Goal: Task Accomplishment & Management: Manage account settings

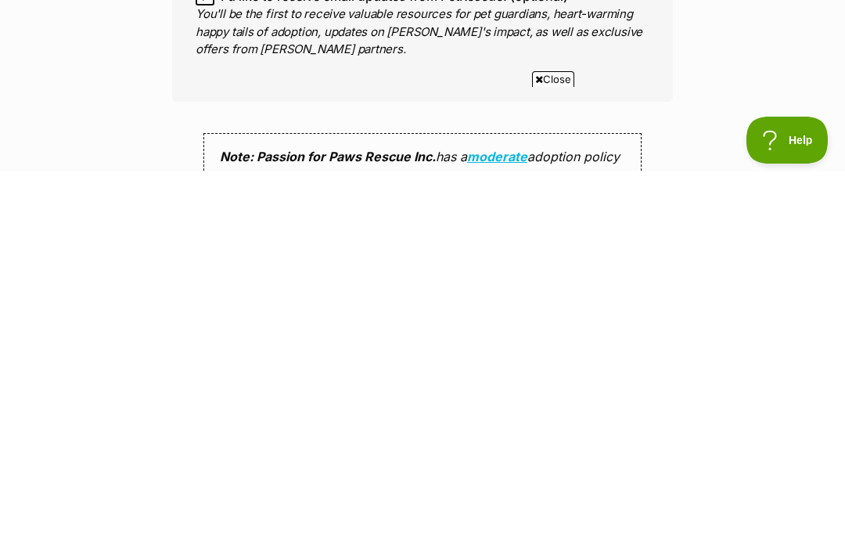
scroll to position [1442, 0]
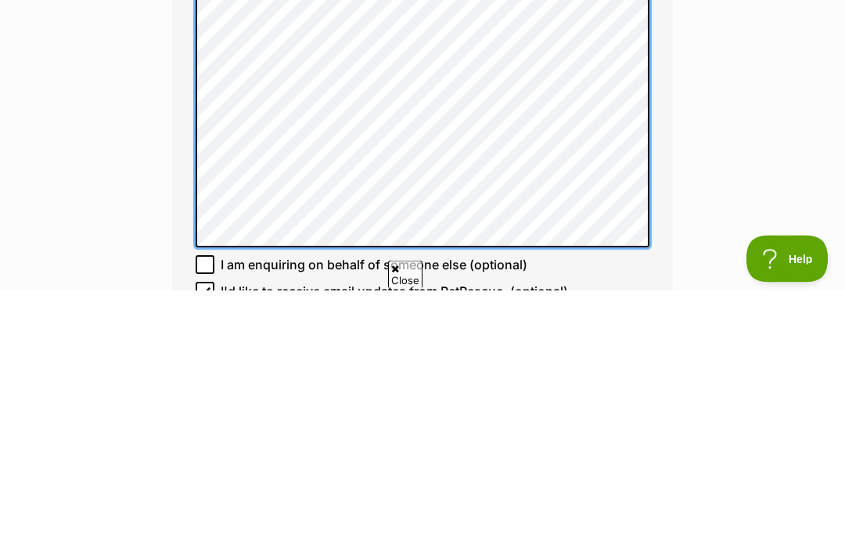
scroll to position [0, 0]
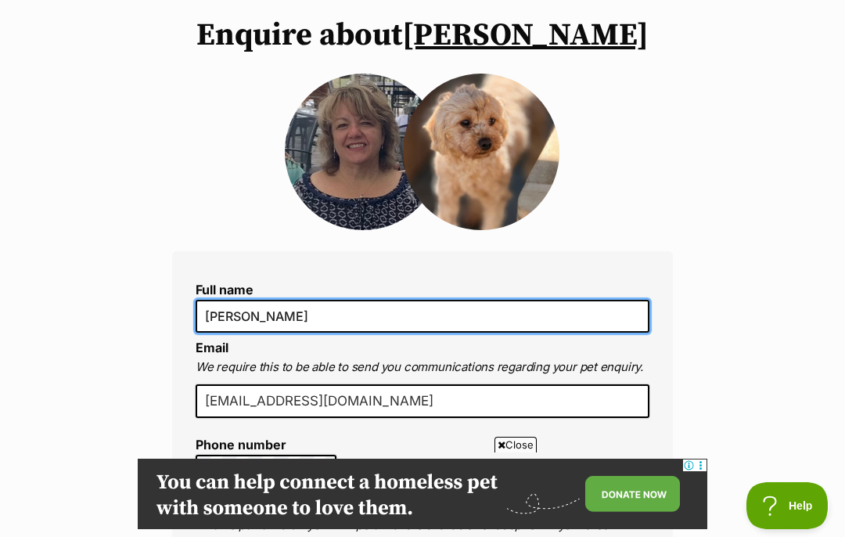
scroll to position [124, 0]
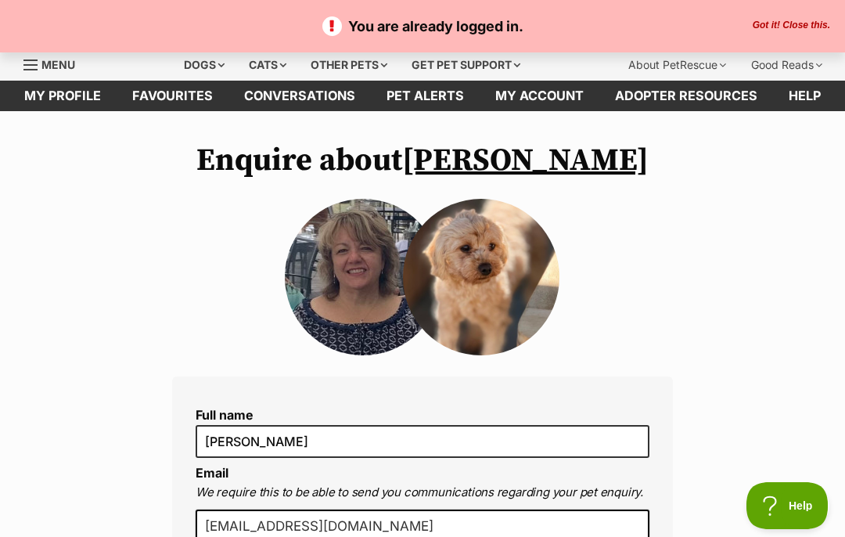
click at [809, 27] on button "Got it! Close this." at bounding box center [791, 26] width 87 height 13
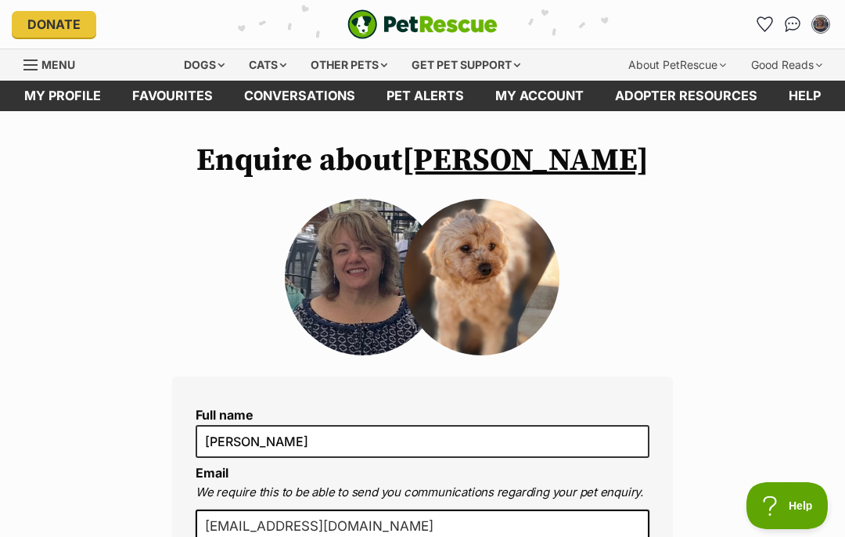
click at [817, 23] on img "My account" at bounding box center [821, 24] width 16 height 16
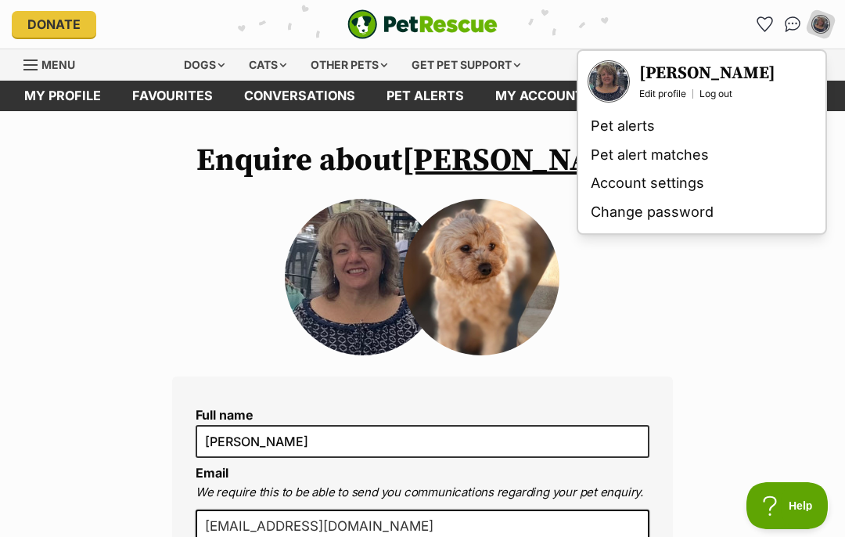
click at [652, 193] on link "Account settings" at bounding box center [702, 183] width 235 height 29
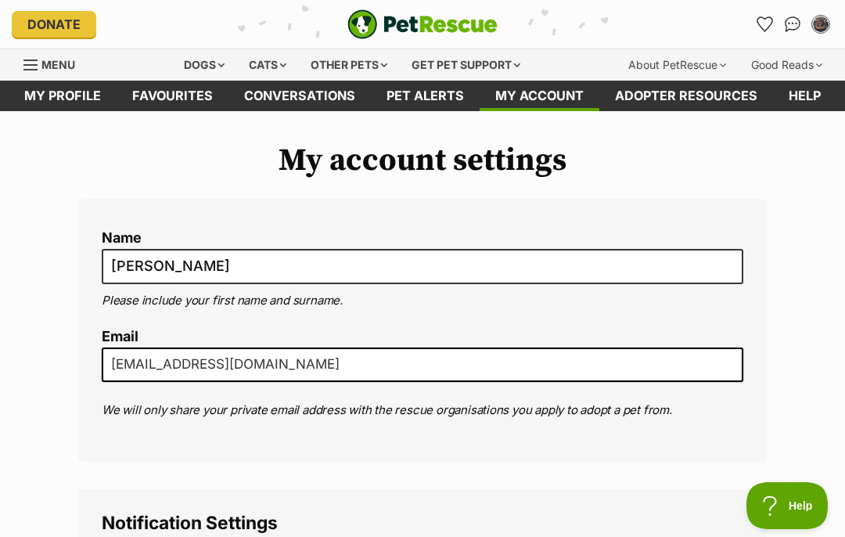
click at [60, 93] on link "My profile" at bounding box center [63, 96] width 108 height 31
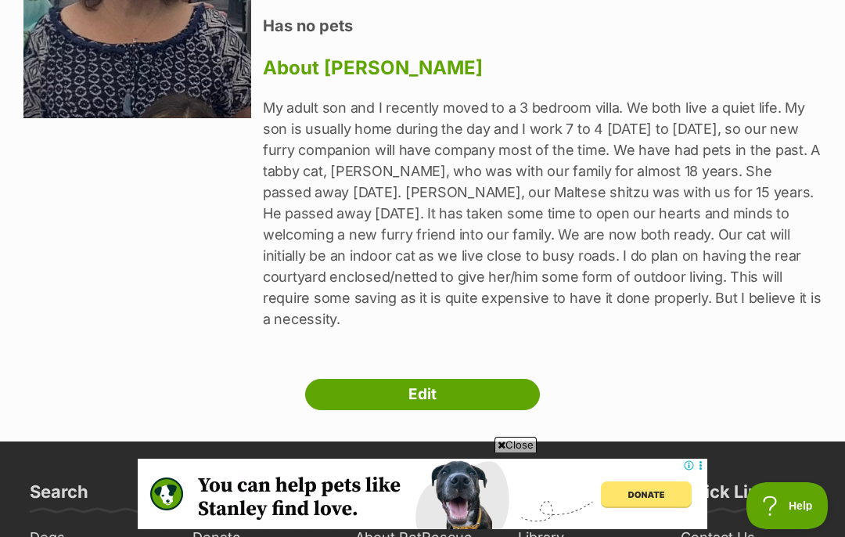
scroll to position [294, 0]
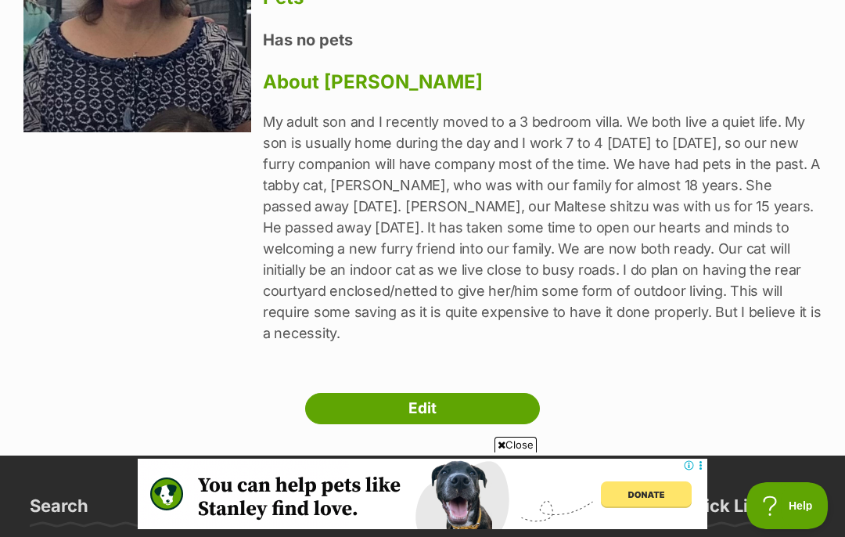
click at [426, 393] on link "Edit" at bounding box center [422, 408] width 235 height 31
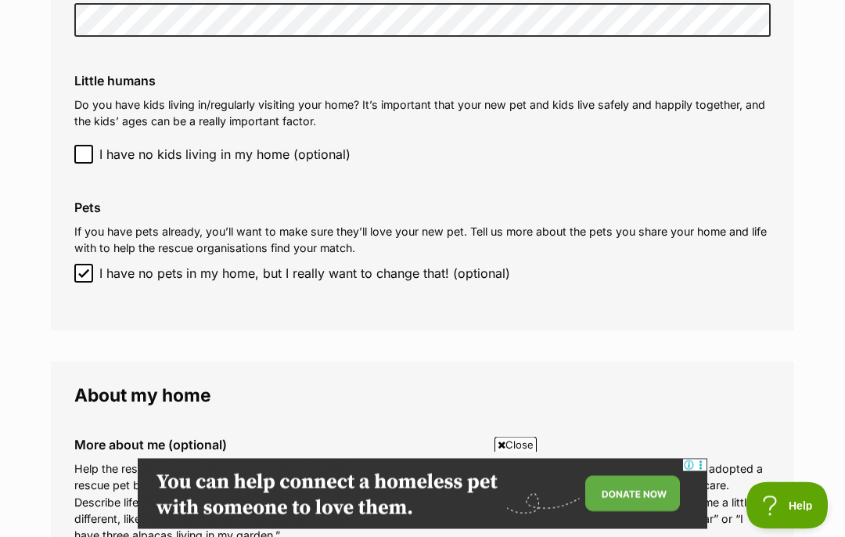
scroll to position [1505, 0]
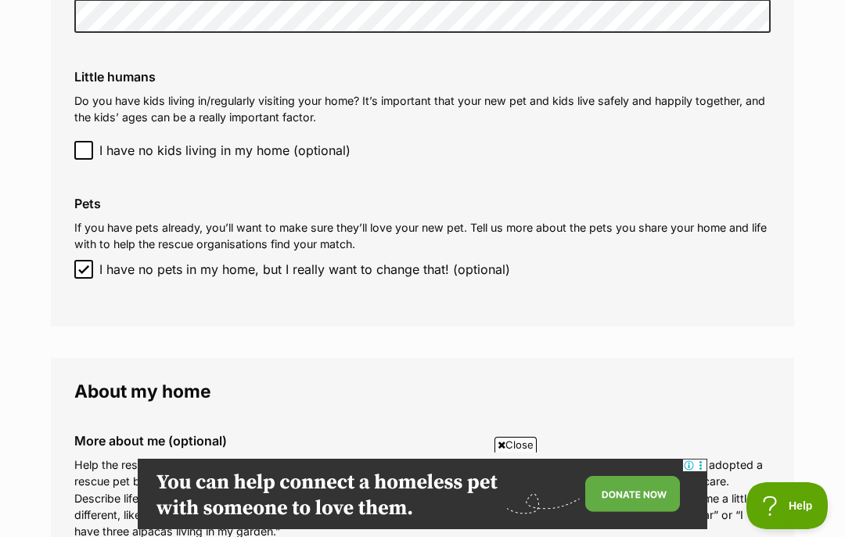
click at [88, 260] on input "I have no pets in my home, but I really want to change that! (optional)" at bounding box center [83, 269] width 19 height 19
checkbox input "false"
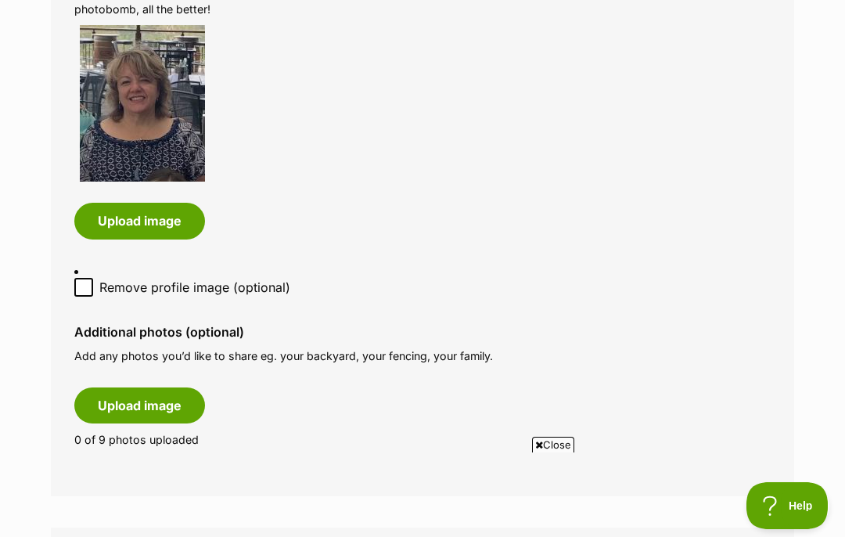
scroll to position [795, 0]
